Goal: Task Accomplishment & Management: Use online tool/utility

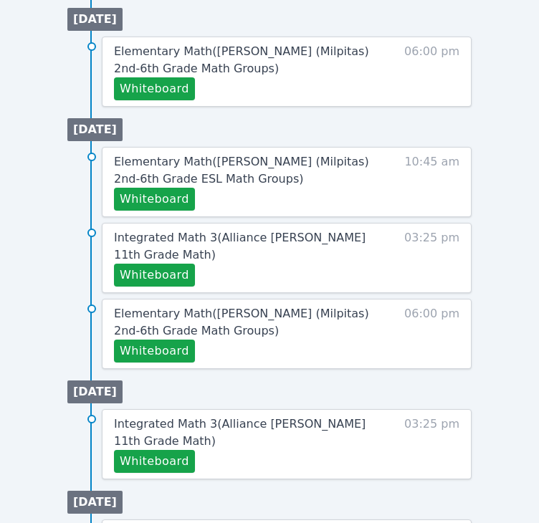
scroll to position [1078, 0]
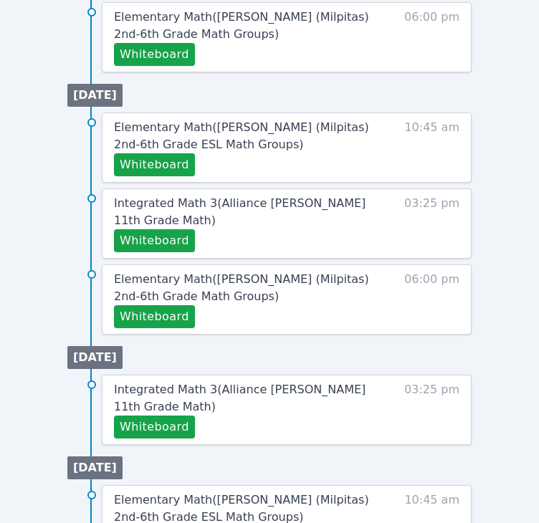
drag, startPoint x: 490, startPoint y: 375, endPoint x: 485, endPoint y: 399, distance: 24.8
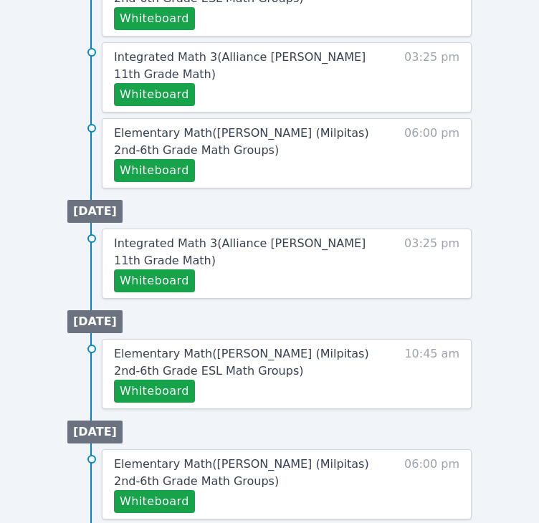
scroll to position [1233, 0]
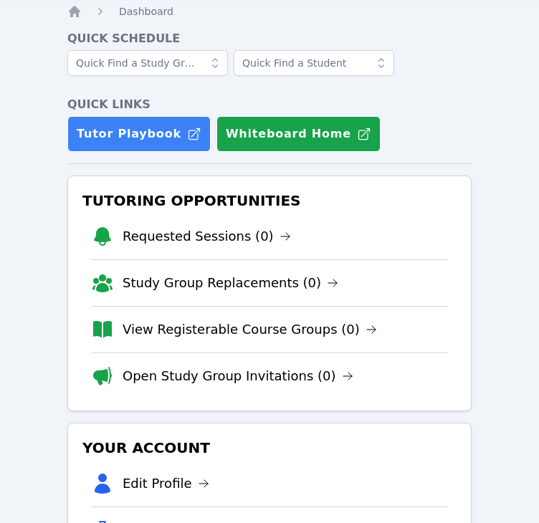
scroll to position [41, 0]
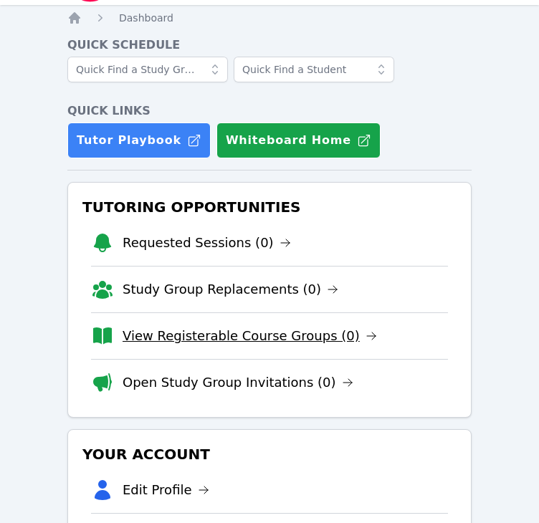
click at [298, 338] on link "View Registerable Course Groups (0)" at bounding box center [250, 336] width 255 height 20
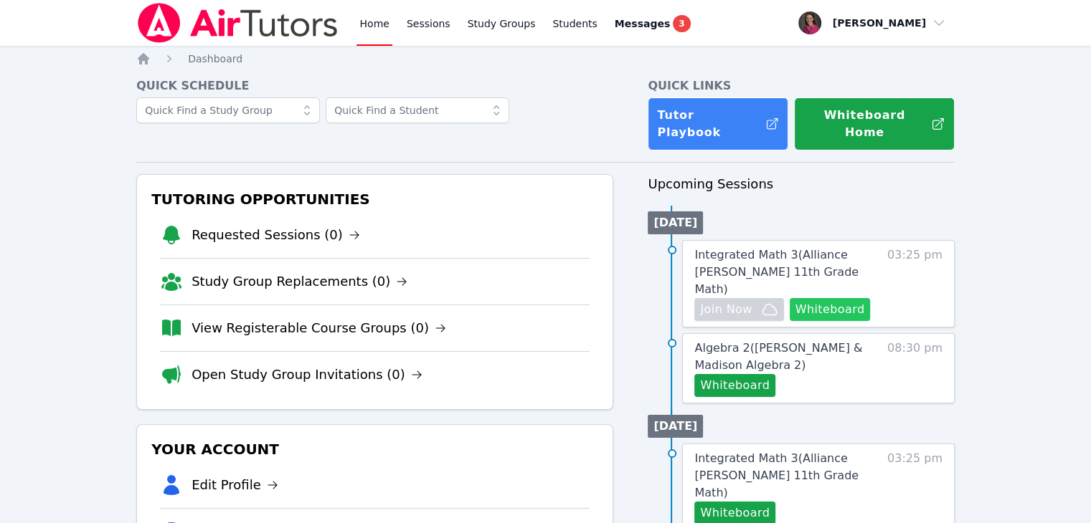
click at [538, 298] on button "Whiteboard" at bounding box center [829, 309] width 81 height 23
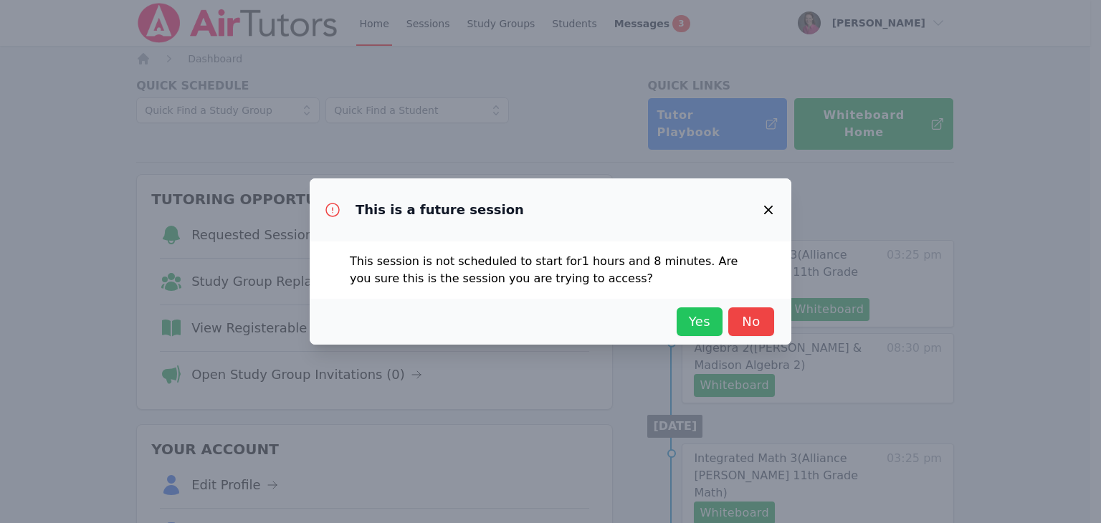
click at [538, 320] on span "Yes" at bounding box center [700, 322] width 32 height 20
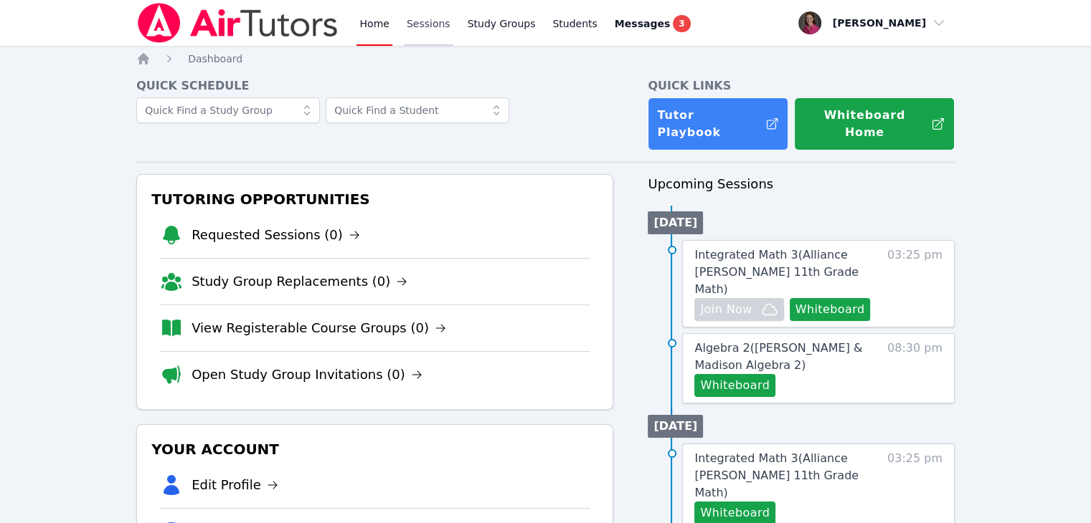
click at [426, 26] on link "Sessions" at bounding box center [428, 23] width 49 height 46
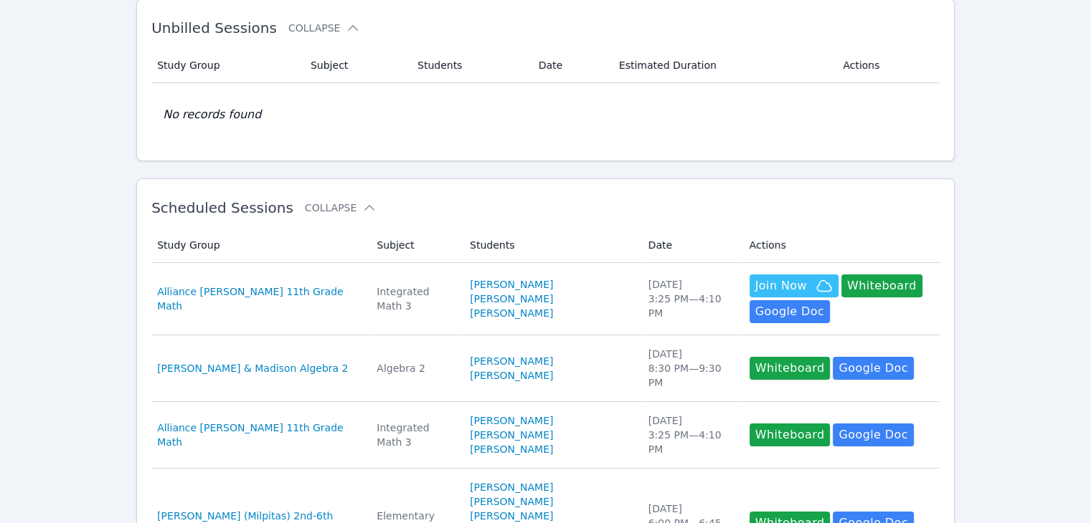
scroll to position [749, 0]
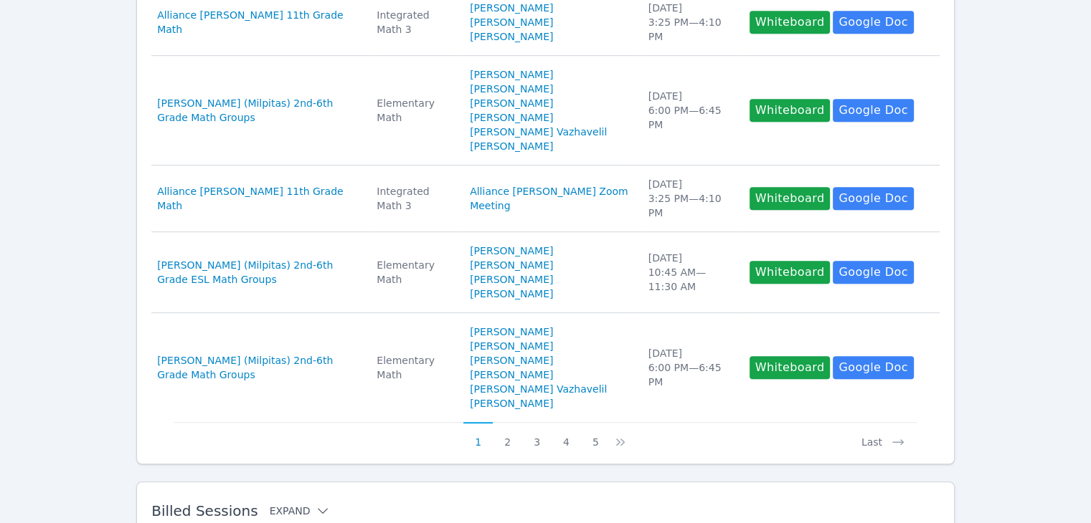
click at [280, 504] on button "Expand" at bounding box center [300, 511] width 61 height 14
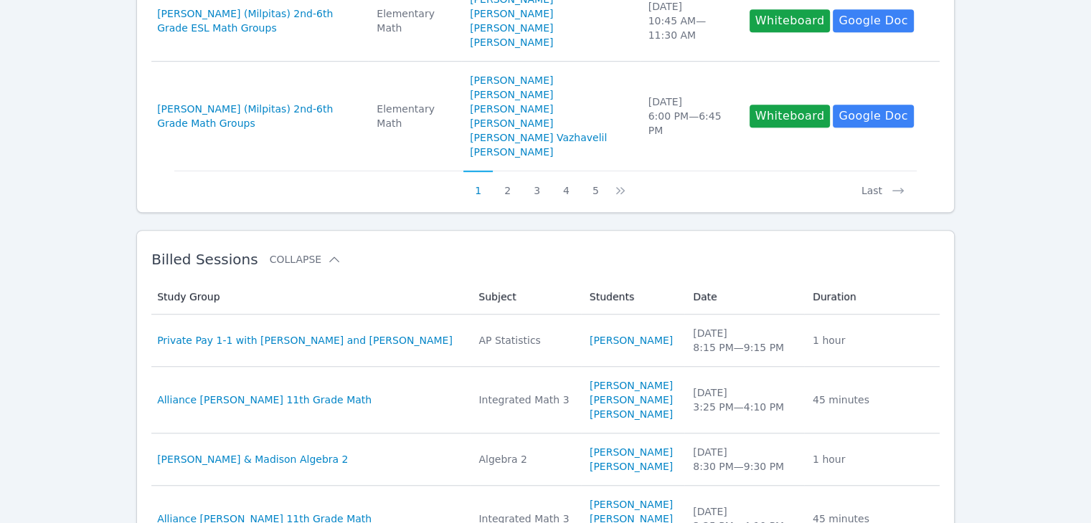
scroll to position [1042, 0]
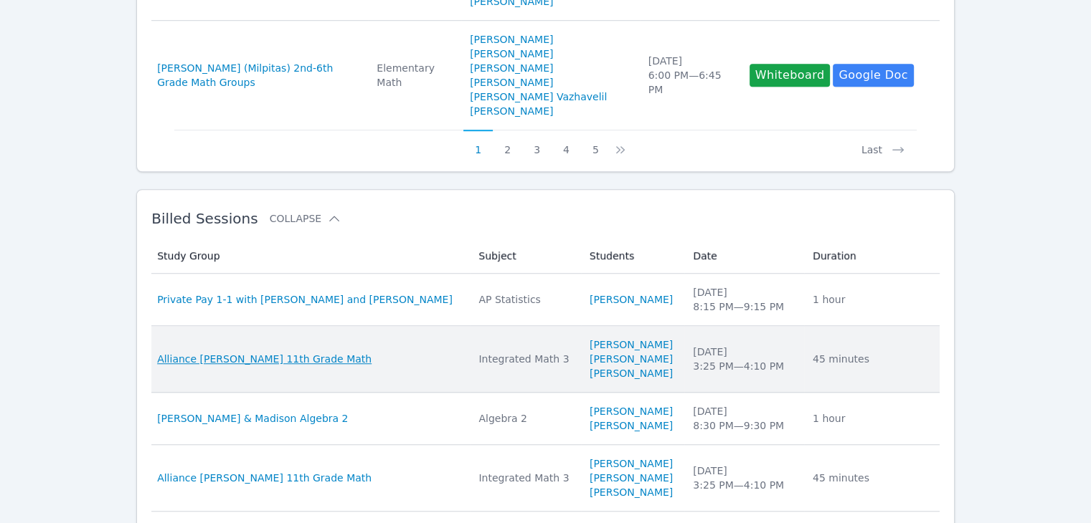
click at [270, 352] on span "Alliance McKinzie 11th Grade Math" at bounding box center [264, 359] width 214 height 14
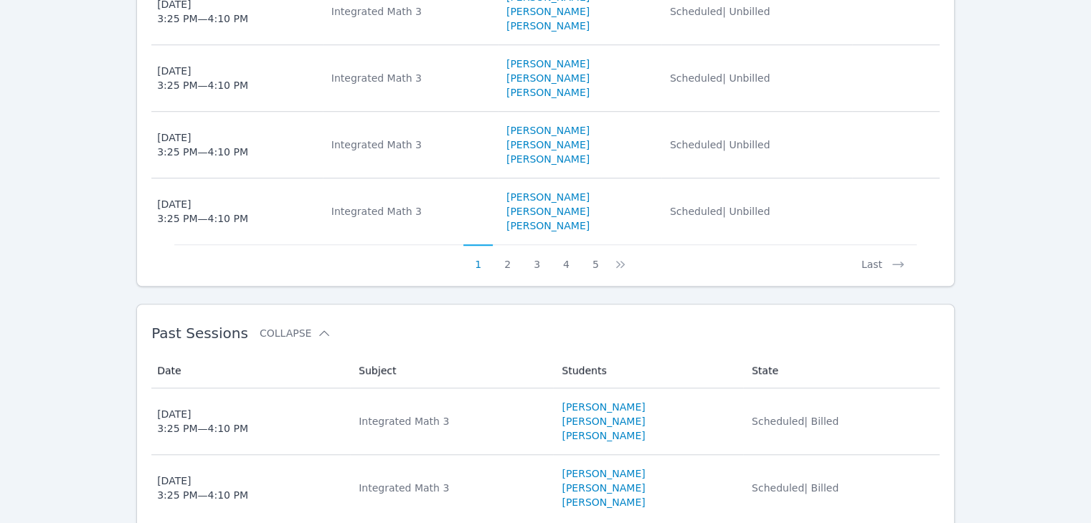
scroll to position [1096, 0]
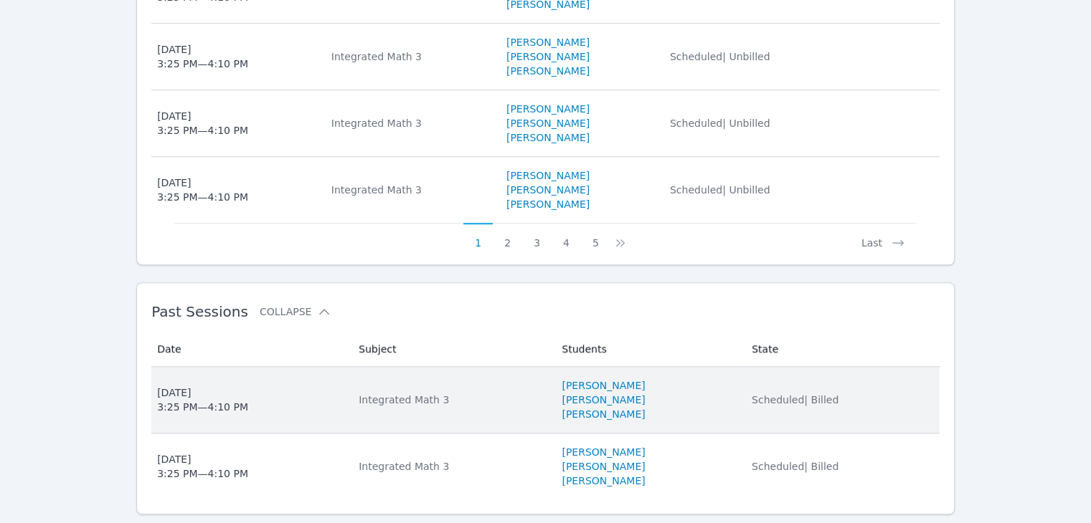
click at [538, 394] on span "Scheduled | Billed" at bounding box center [794, 399] width 87 height 11
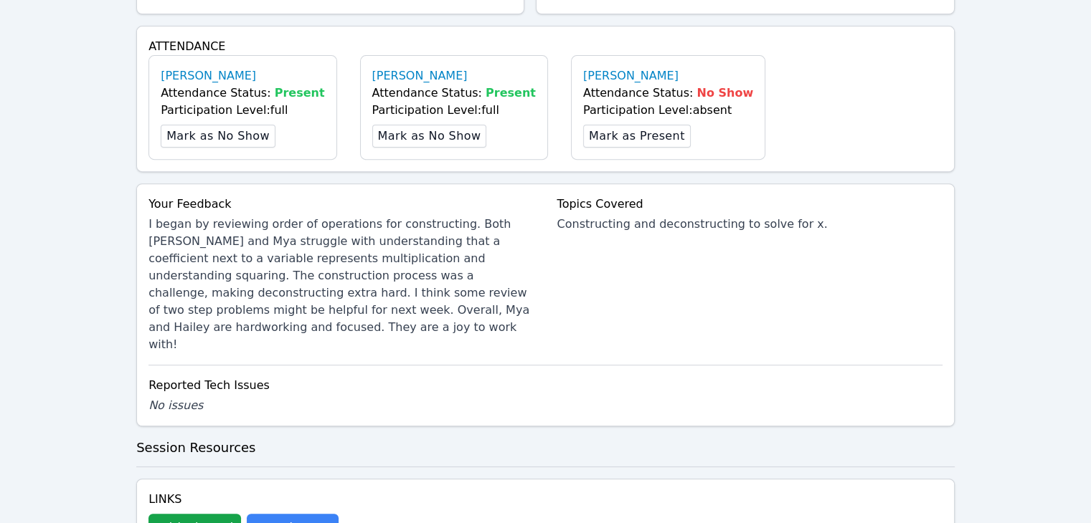
scroll to position [550, 0]
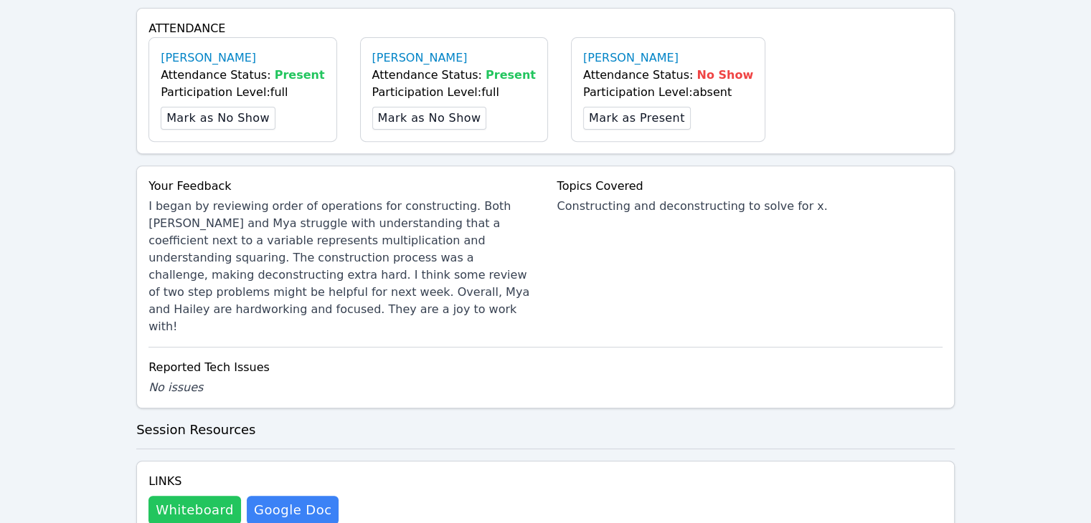
click at [188, 496] on button "Whiteboard" at bounding box center [194, 510] width 92 height 29
